Goal: Transaction & Acquisition: Purchase product/service

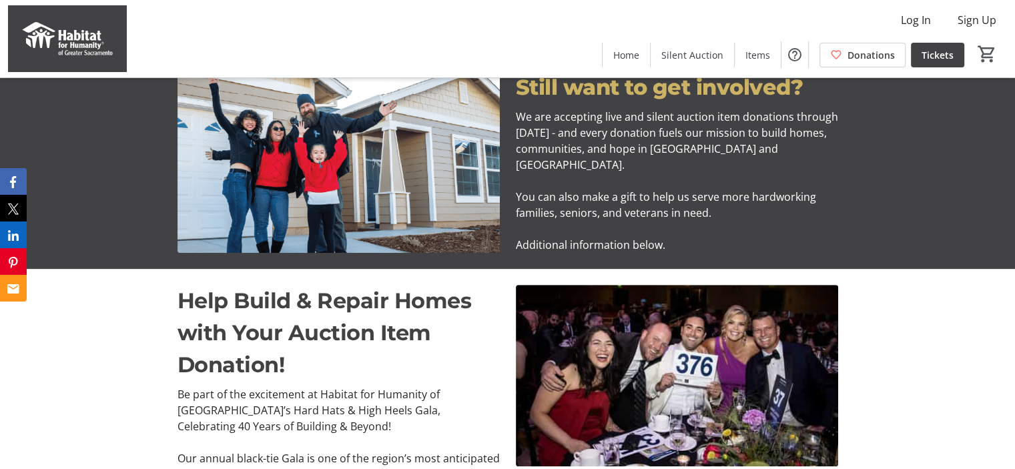
scroll to position [534, 0]
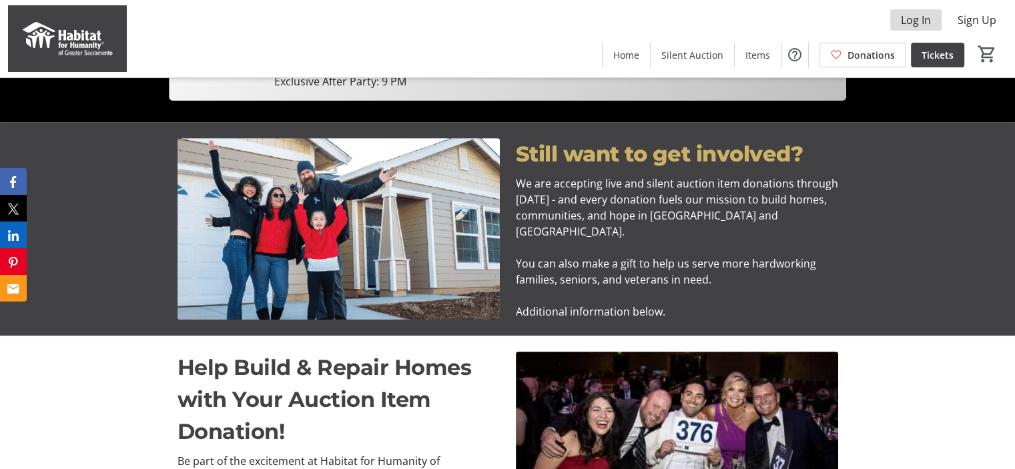
click at [913, 18] on span "Log In" at bounding box center [916, 20] width 30 height 16
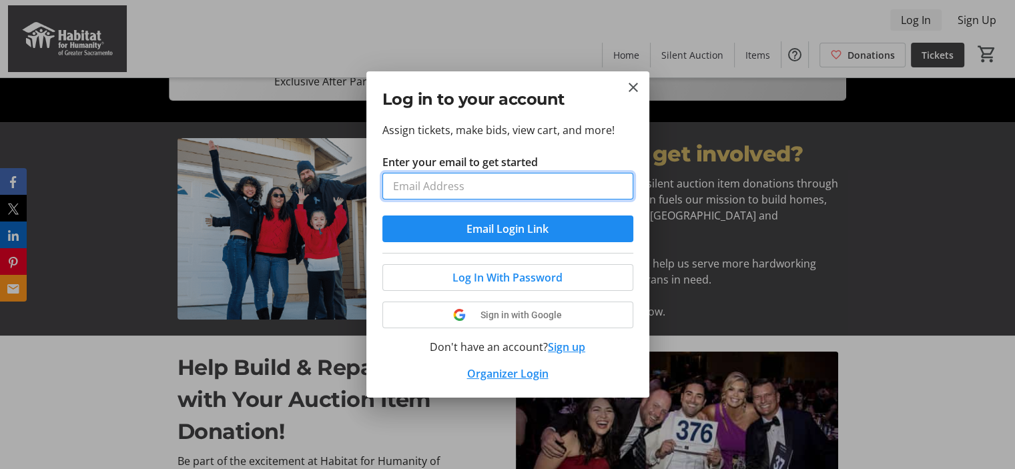
scroll to position [0, 0]
click at [607, 186] on input "Enter your email to get started" at bounding box center [507, 186] width 251 height 27
type input "[EMAIL_ADDRESS][PERSON_NAME][DOMAIN_NAME]"
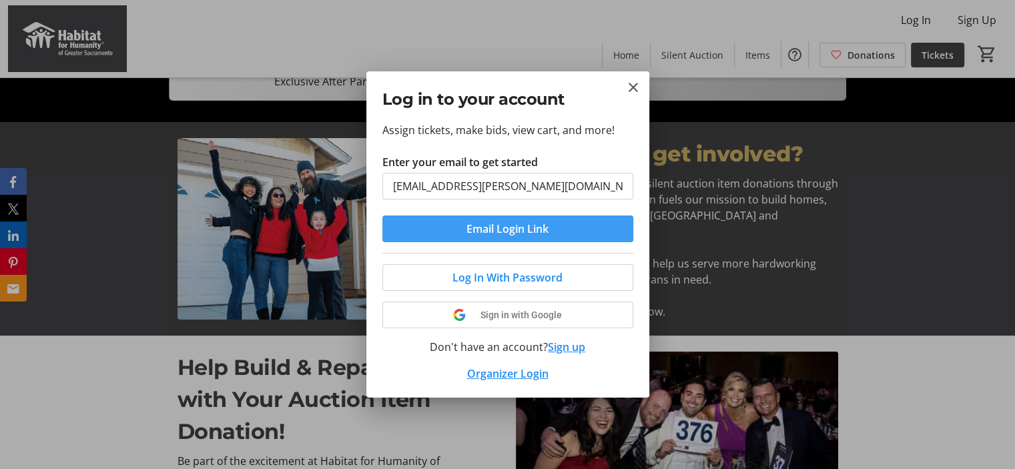
click at [546, 224] on span "Email Login Link" at bounding box center [508, 229] width 82 height 16
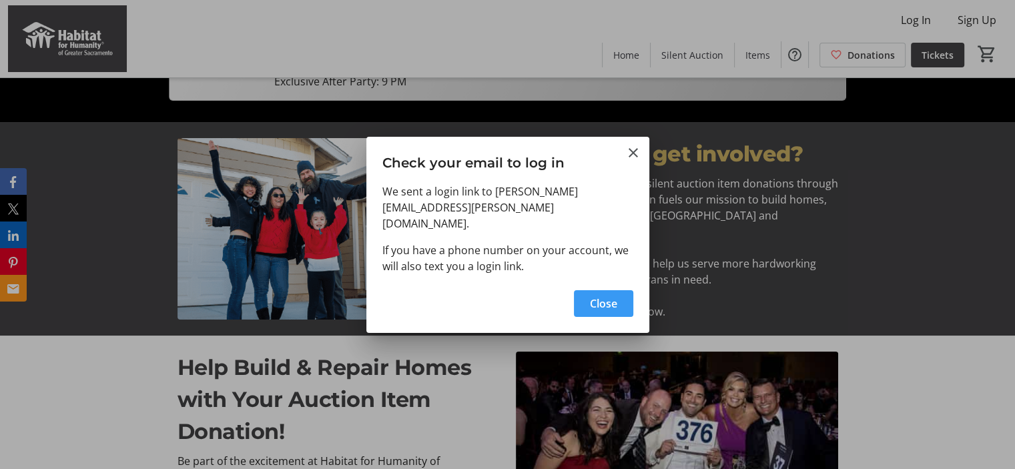
click at [614, 296] on span "Close" at bounding box center [603, 304] width 27 height 16
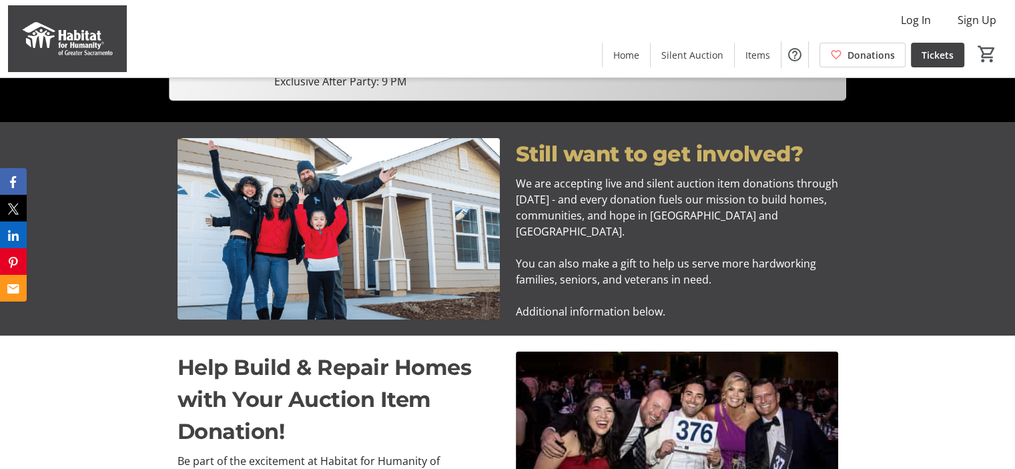
scroll to position [534, 0]
click at [916, 21] on span "Log In" at bounding box center [916, 20] width 30 height 16
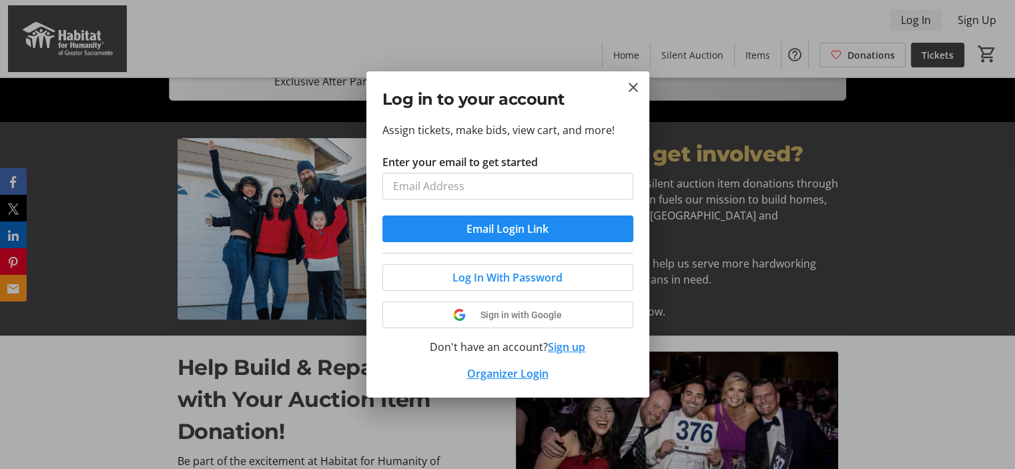
scroll to position [0, 0]
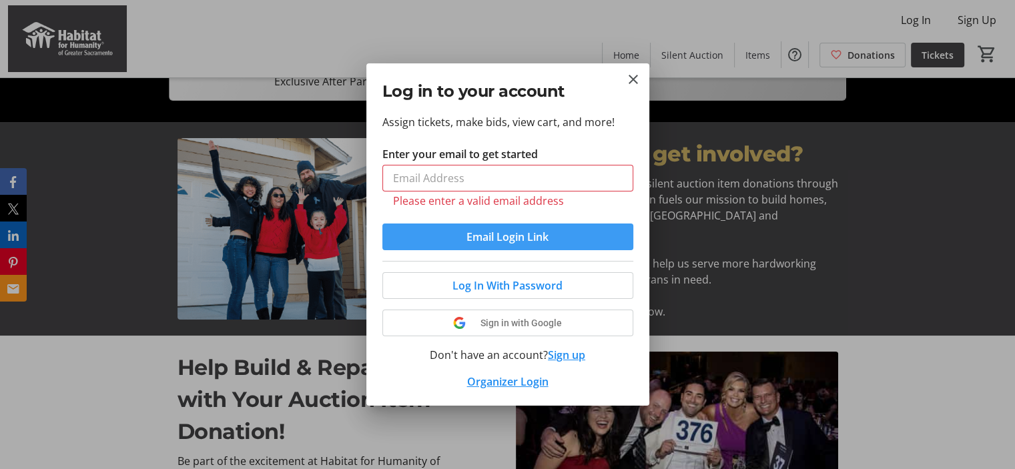
click at [584, 226] on span "submit" at bounding box center [507, 237] width 251 height 32
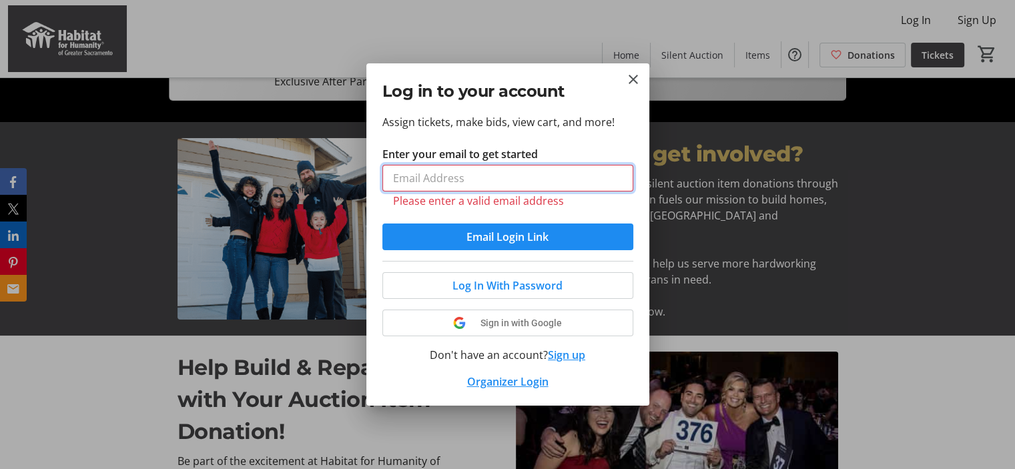
click at [571, 175] on input "Enter your email to get started" at bounding box center [507, 178] width 251 height 27
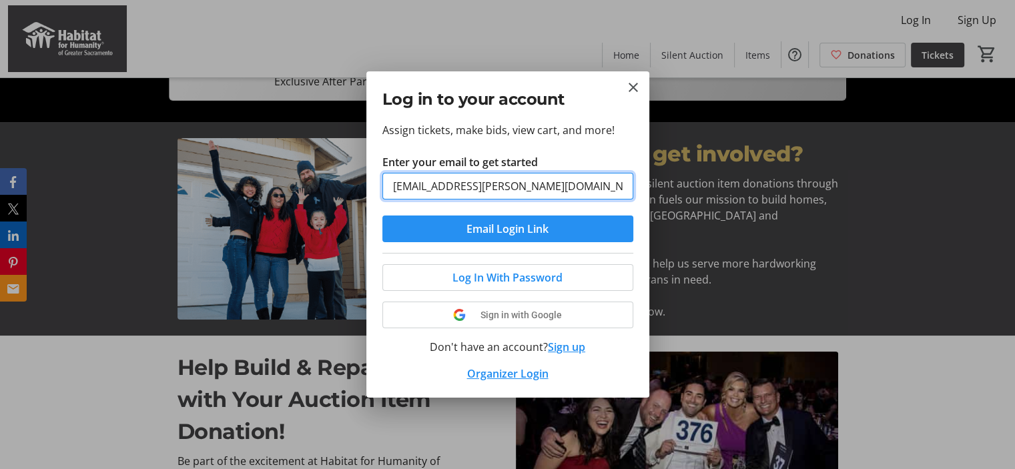
type input "[EMAIL_ADDRESS][PERSON_NAME][DOMAIN_NAME]"
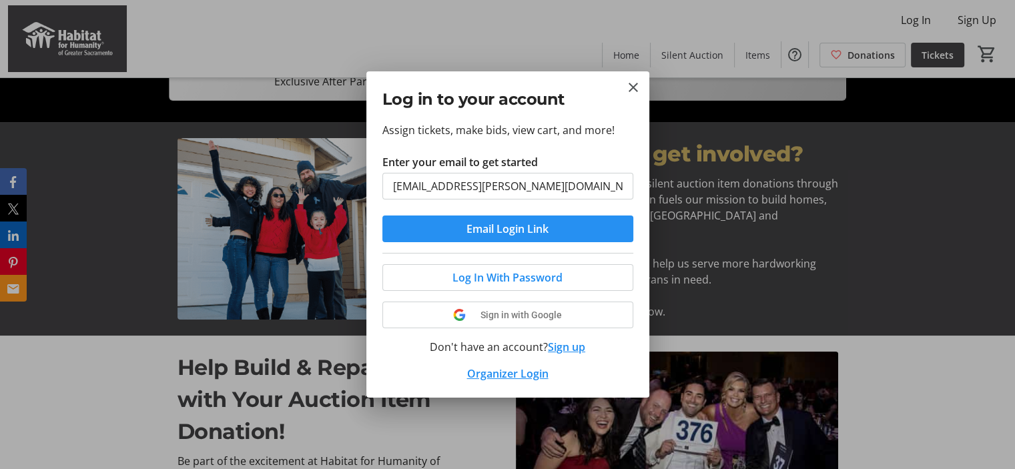
click at [548, 224] on span "Email Login Link" at bounding box center [508, 229] width 82 height 16
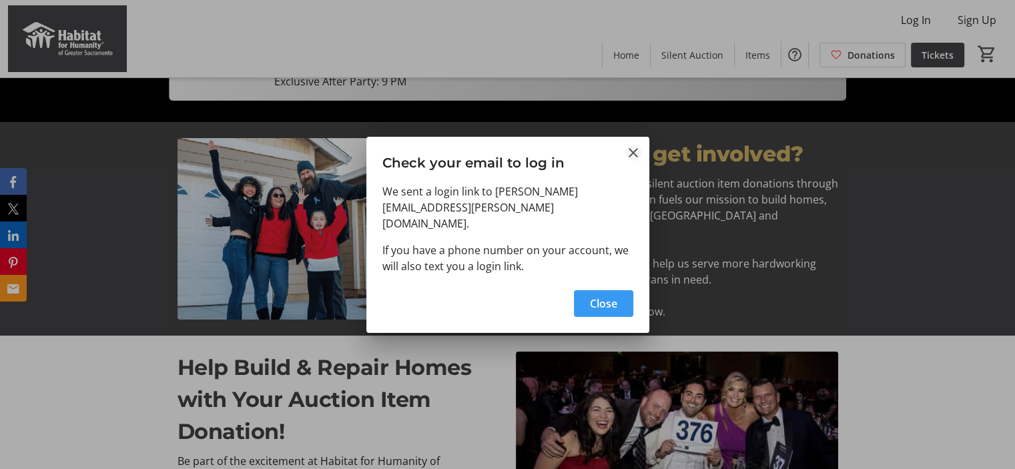
click at [634, 161] on mat-icon "Close" at bounding box center [633, 153] width 16 height 16
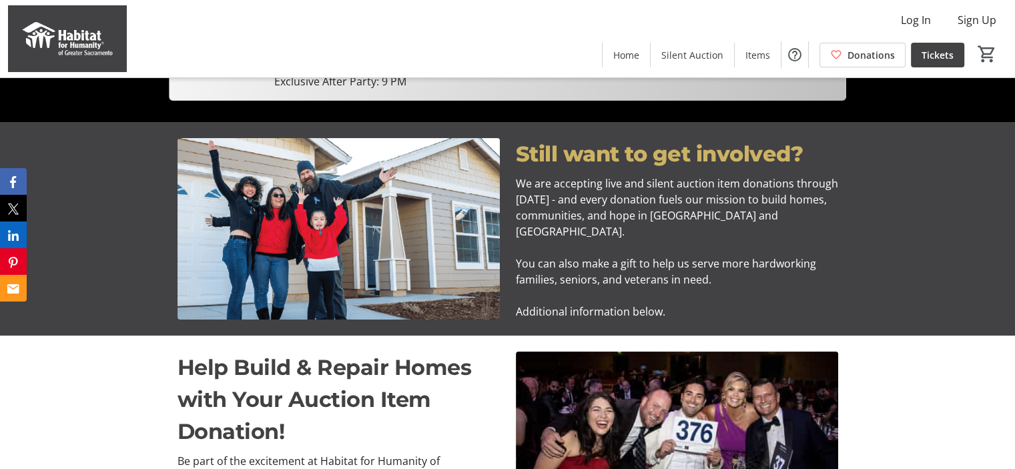
scroll to position [534, 0]
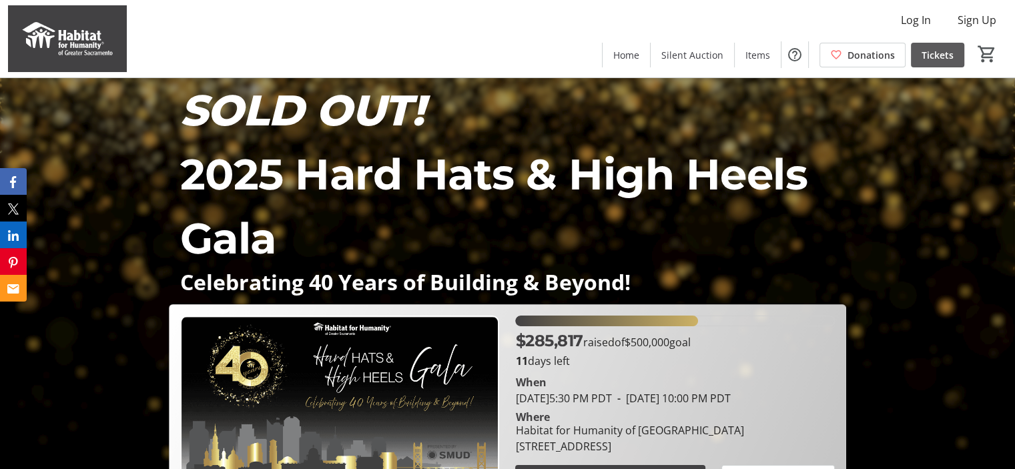
click at [926, 55] on span "Tickets" at bounding box center [938, 55] width 32 height 14
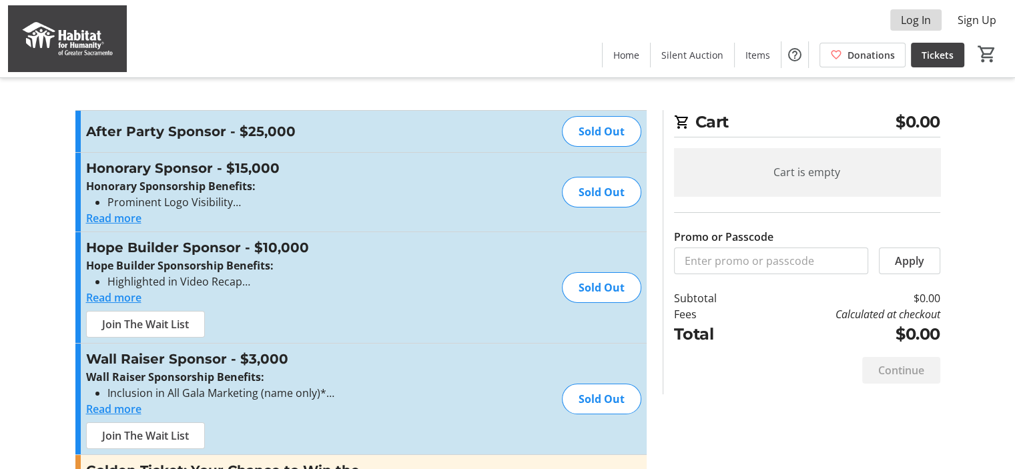
click at [916, 16] on span "Log In" at bounding box center [916, 20] width 30 height 16
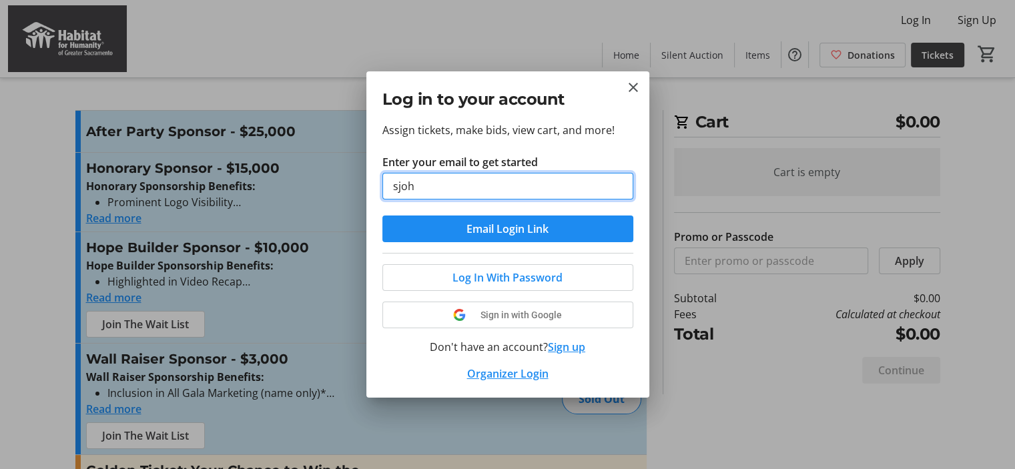
type input "[EMAIL_ADDRESS][PERSON_NAME][DOMAIN_NAME]"
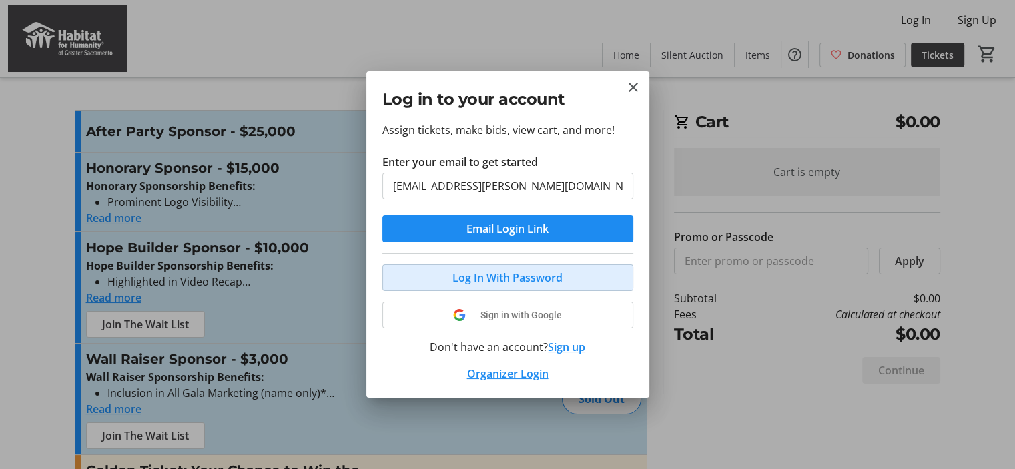
click at [539, 275] on span "Log In With Password" at bounding box center [508, 278] width 110 height 16
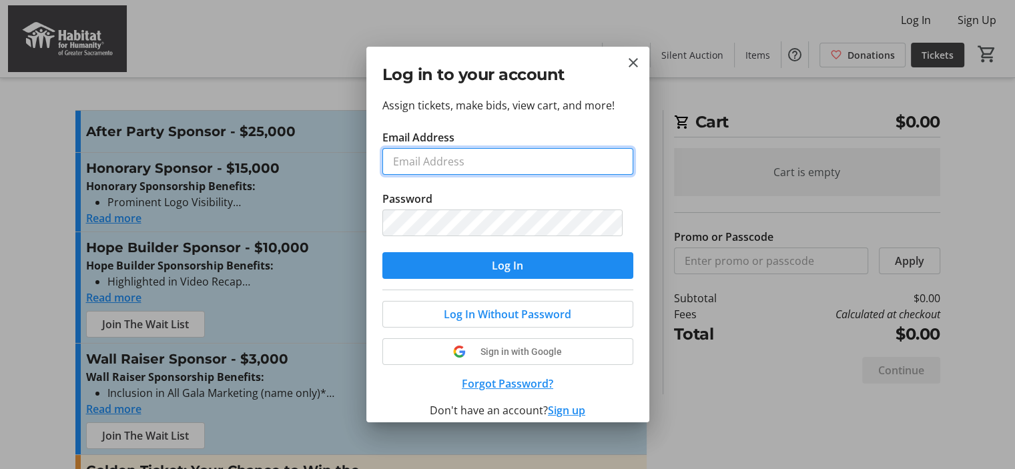
click at [533, 165] on input "Email Address" at bounding box center [507, 161] width 251 height 27
type input "sjohanson91@gmail.com"
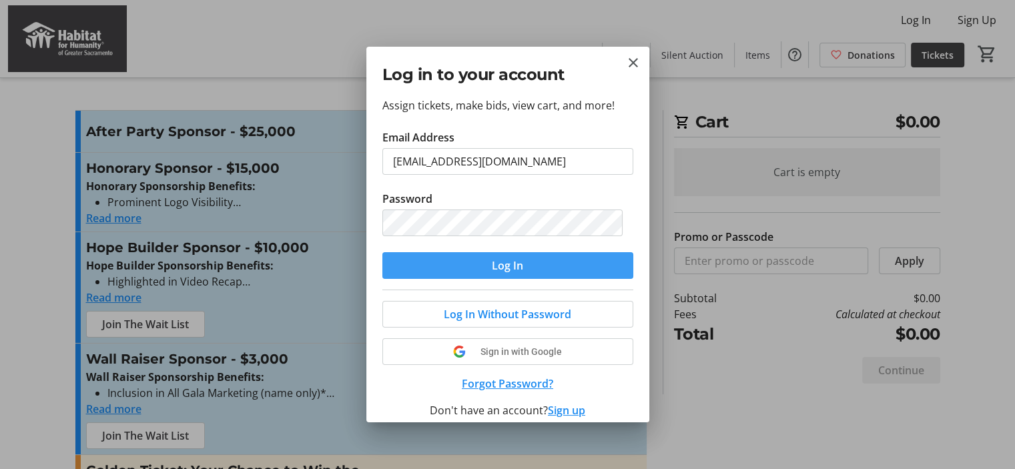
click at [515, 268] on span "Log In" at bounding box center [507, 266] width 31 height 16
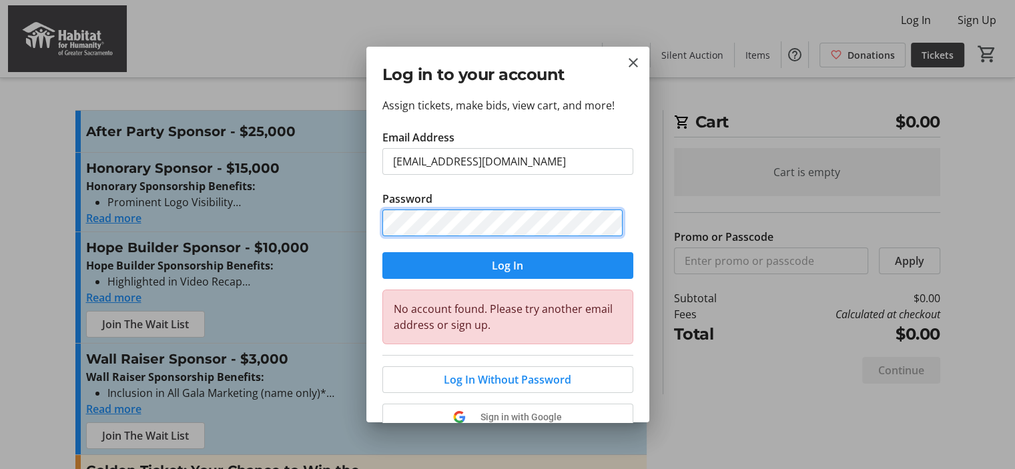
click at [298, 212] on div "Log in to your account Assign tickets, make bids, view cart, and more! Email Ad…" at bounding box center [507, 234] width 1015 height 469
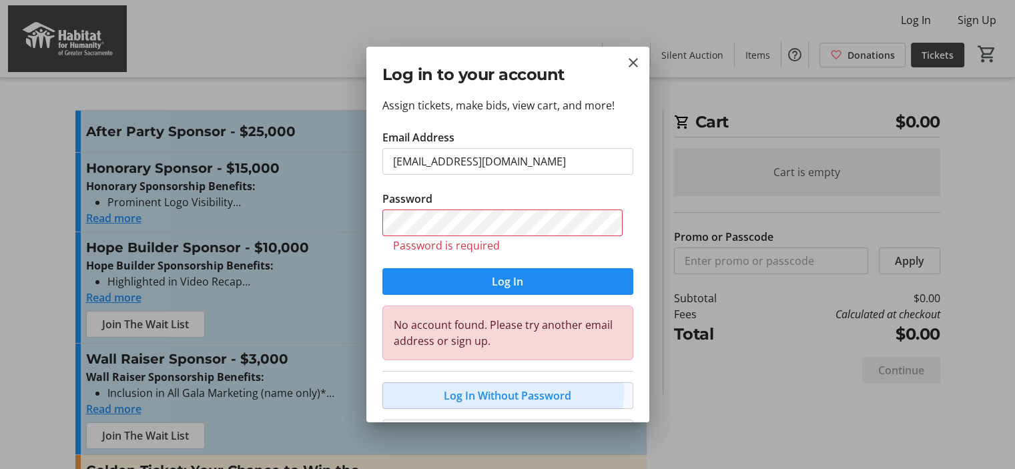
click at [473, 390] on span "Log In Without Password" at bounding box center [507, 396] width 127 height 16
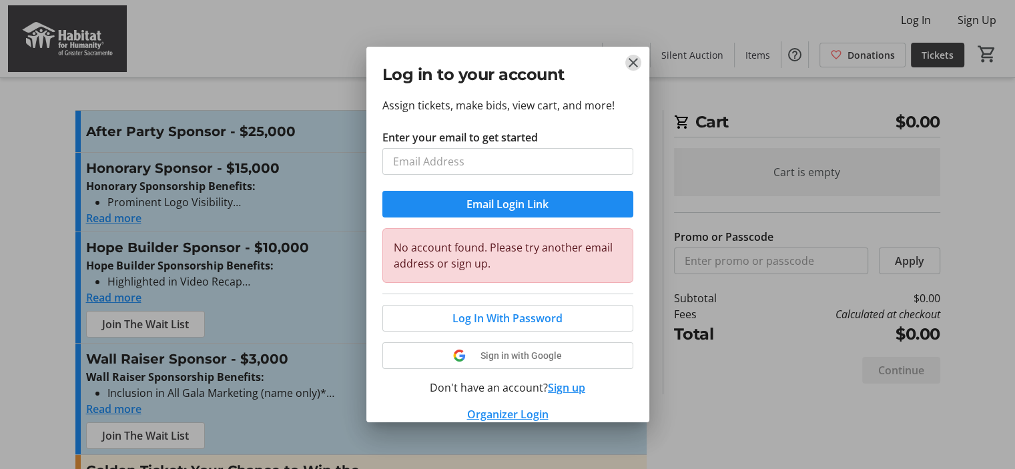
click at [639, 55] on mat-icon "Close" at bounding box center [633, 63] width 16 height 16
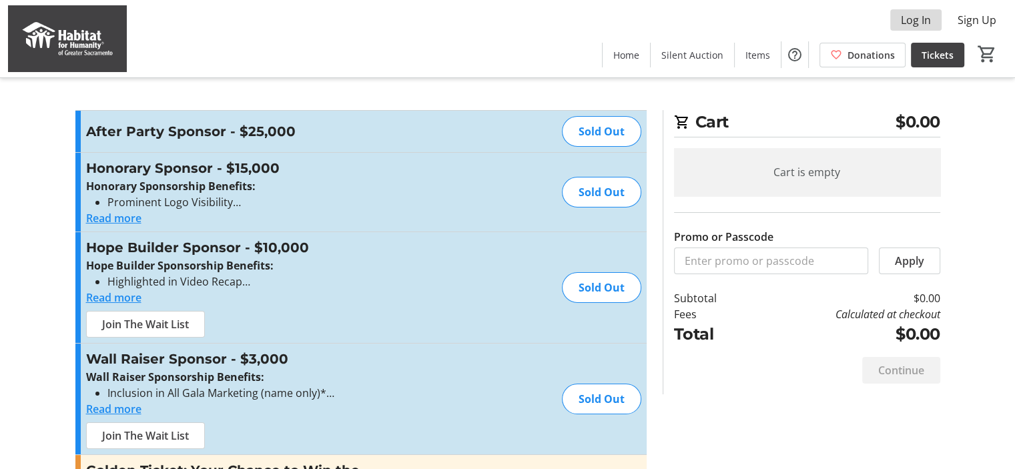
click at [914, 25] on span "Log In" at bounding box center [916, 20] width 30 height 16
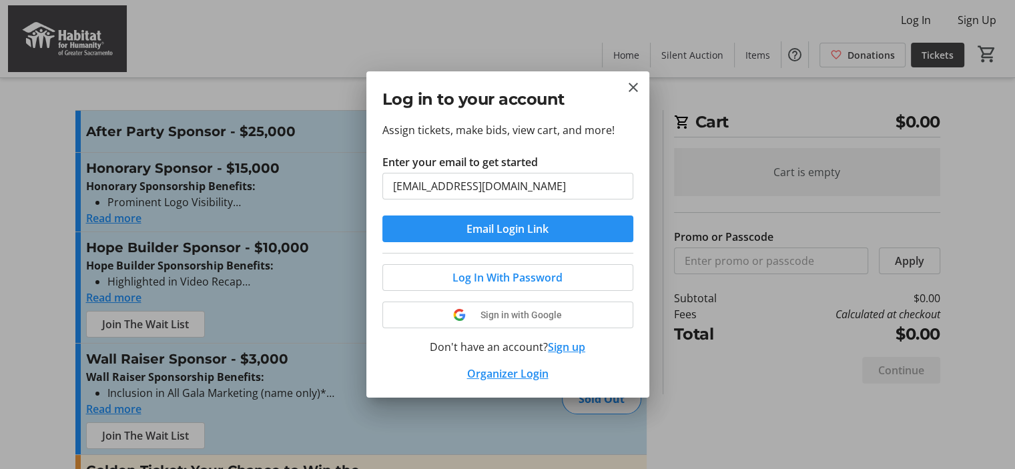
type input "sjohanson91@gmail.com"
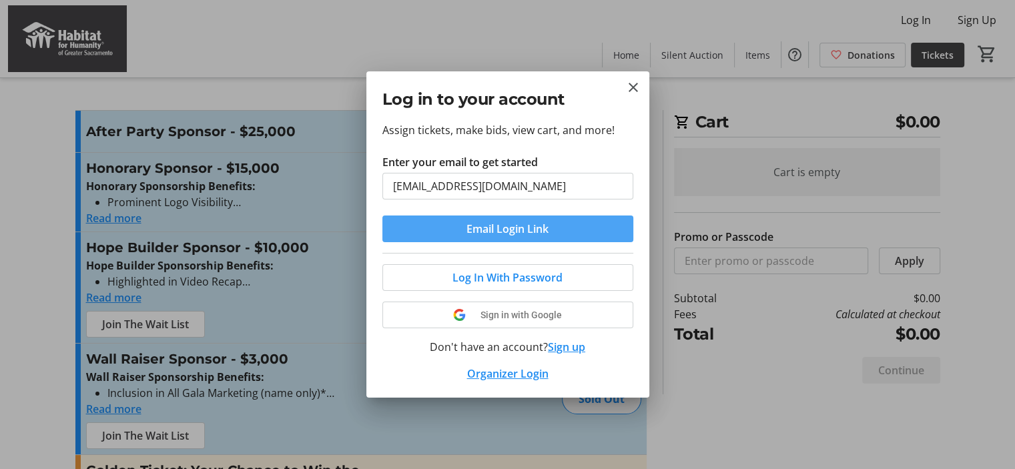
click at [565, 226] on span "submit" at bounding box center [507, 229] width 251 height 32
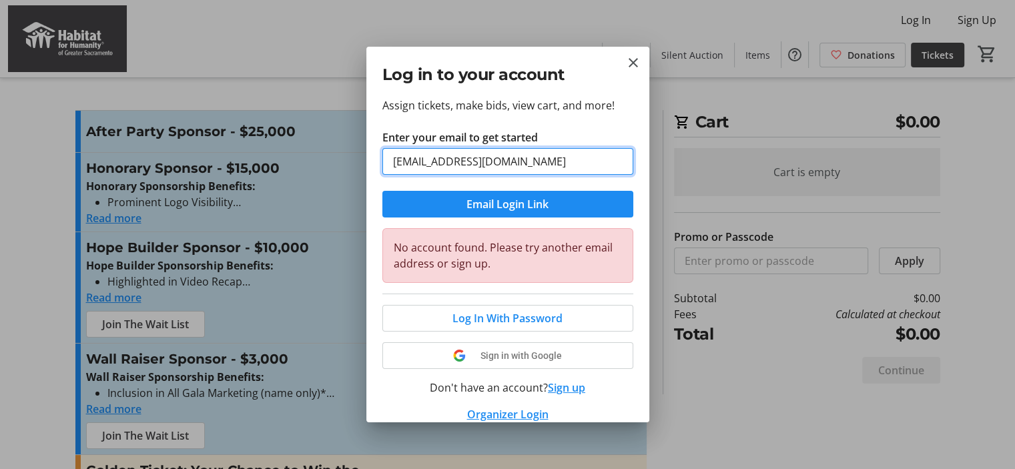
drag, startPoint x: 543, startPoint y: 157, endPoint x: 252, endPoint y: 141, distance: 290.8
click at [252, 141] on div "Log in to your account Assign tickets, make bids, view cart, and more! Enter yo…" at bounding box center [507, 234] width 1015 height 469
click at [630, 61] on mat-icon "Close" at bounding box center [633, 63] width 16 height 16
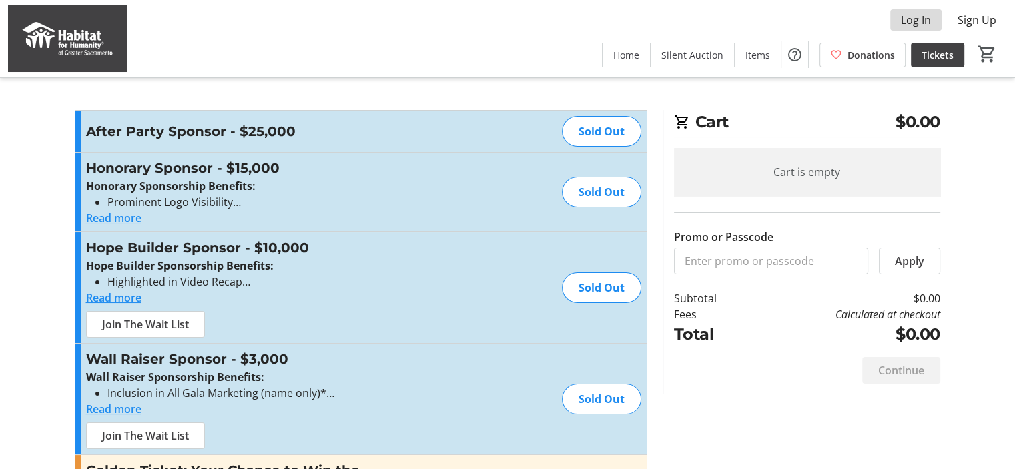
click at [922, 21] on span "Log In" at bounding box center [916, 20] width 30 height 16
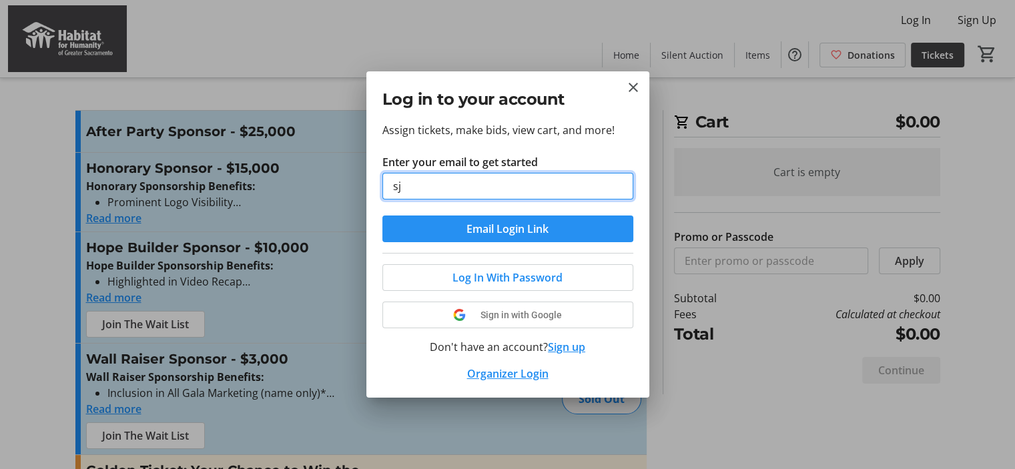
type input "[EMAIL_ADDRESS][PERSON_NAME][DOMAIN_NAME]"
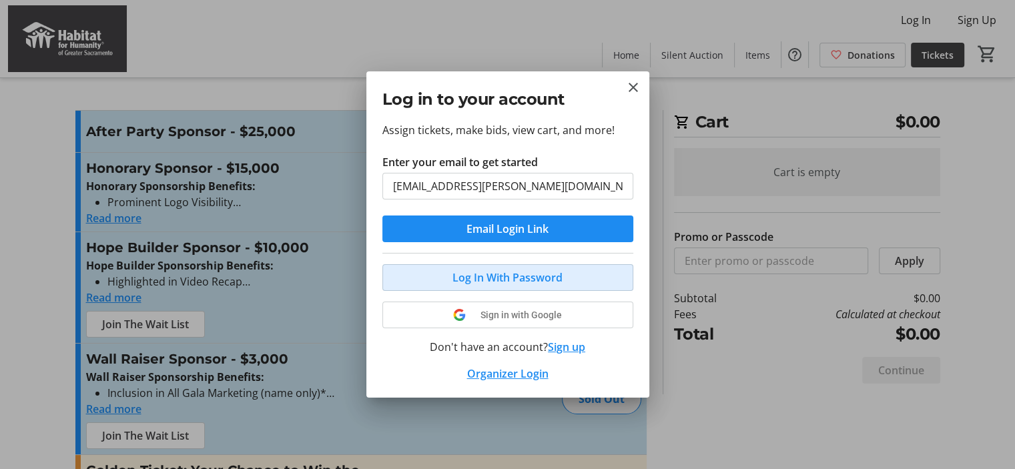
click at [533, 280] on span "Log In With Password" at bounding box center [508, 278] width 110 height 16
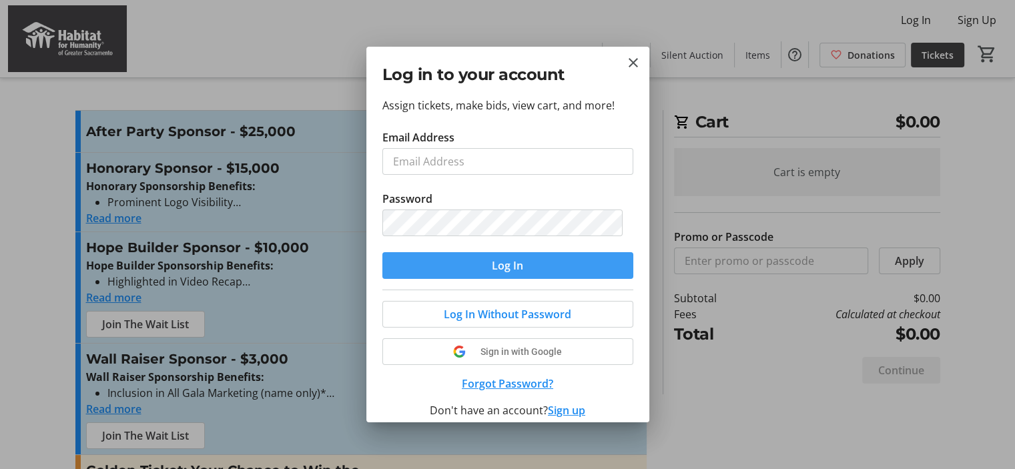
click at [549, 264] on span "submit" at bounding box center [507, 266] width 251 height 32
